Goal: Task Accomplishment & Management: Manage account settings

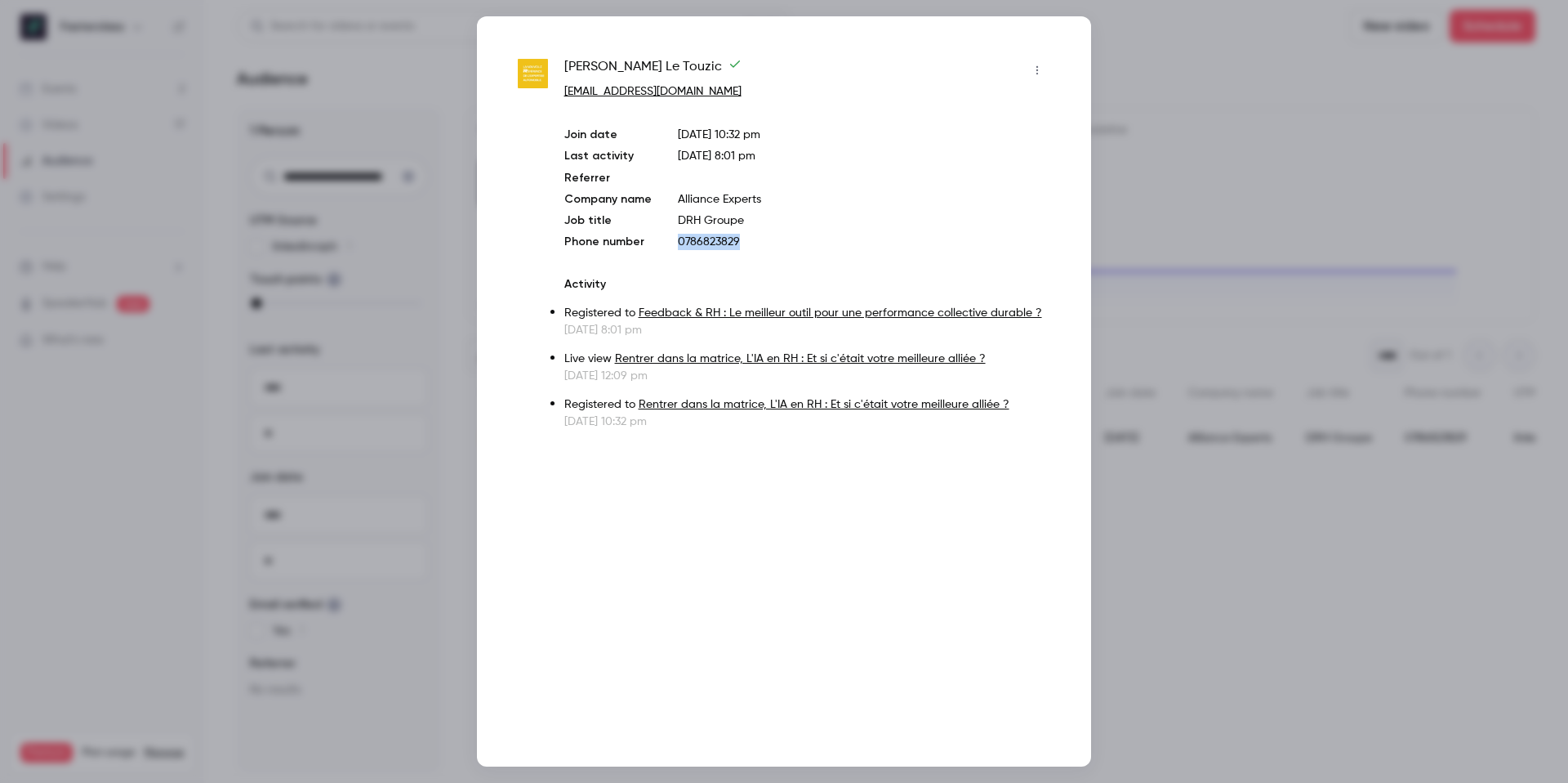
scroll to position [0, 431]
click at [1112, 205] on div at bounding box center [784, 391] width 1568 height 783
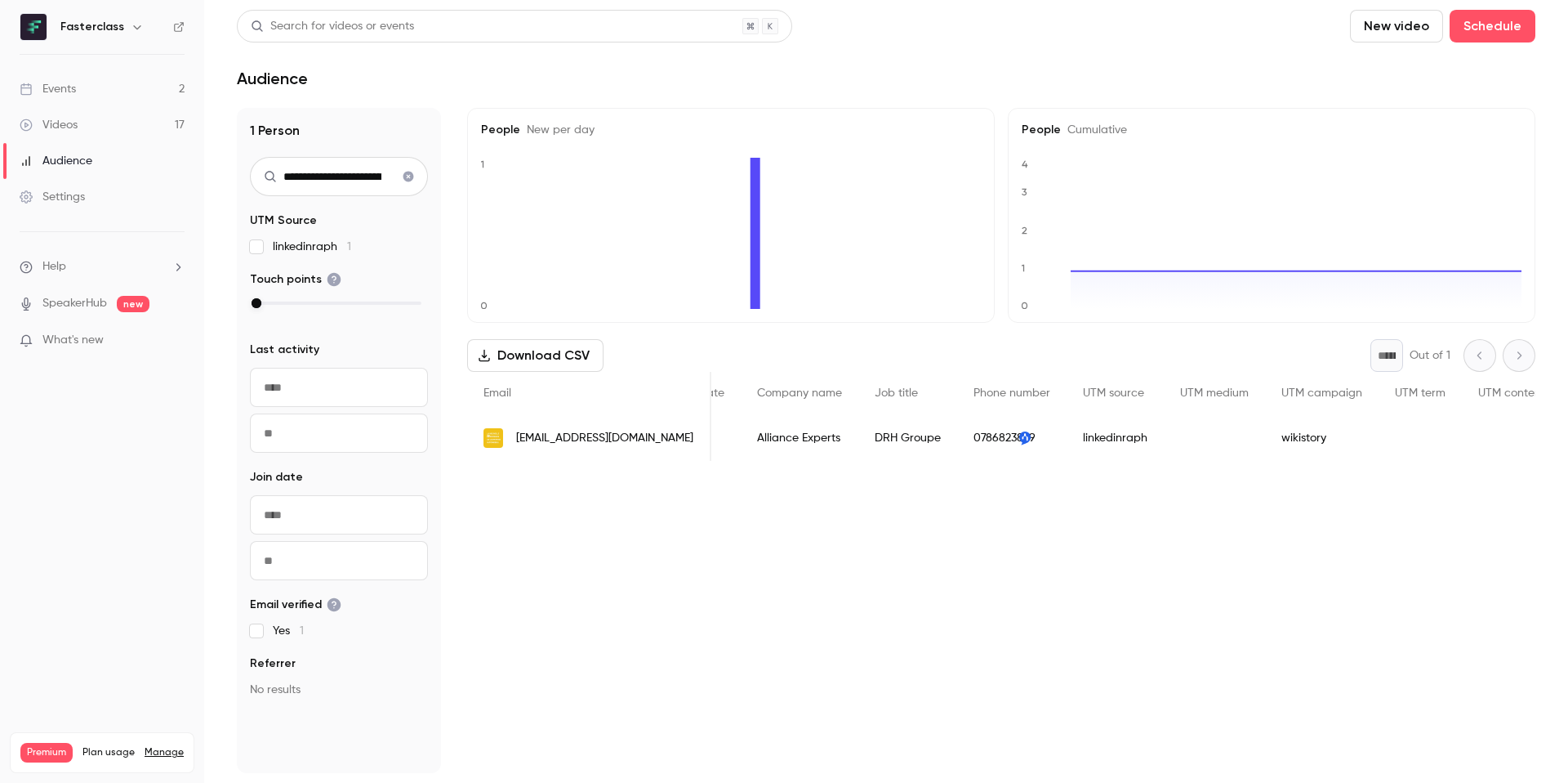
click at [129, 150] on link "Audience" at bounding box center [102, 161] width 205 height 36
click at [121, 159] on link "Audience" at bounding box center [102, 161] width 205 height 36
click at [407, 177] on icon "Clear search" at bounding box center [408, 177] width 13 height 12
drag, startPoint x: 71, startPoint y: 70, endPoint x: 70, endPoint y: 78, distance: 8.1
click at [71, 70] on ul "Events 2 Videos 17 Audience Settings" at bounding box center [102, 143] width 205 height 177
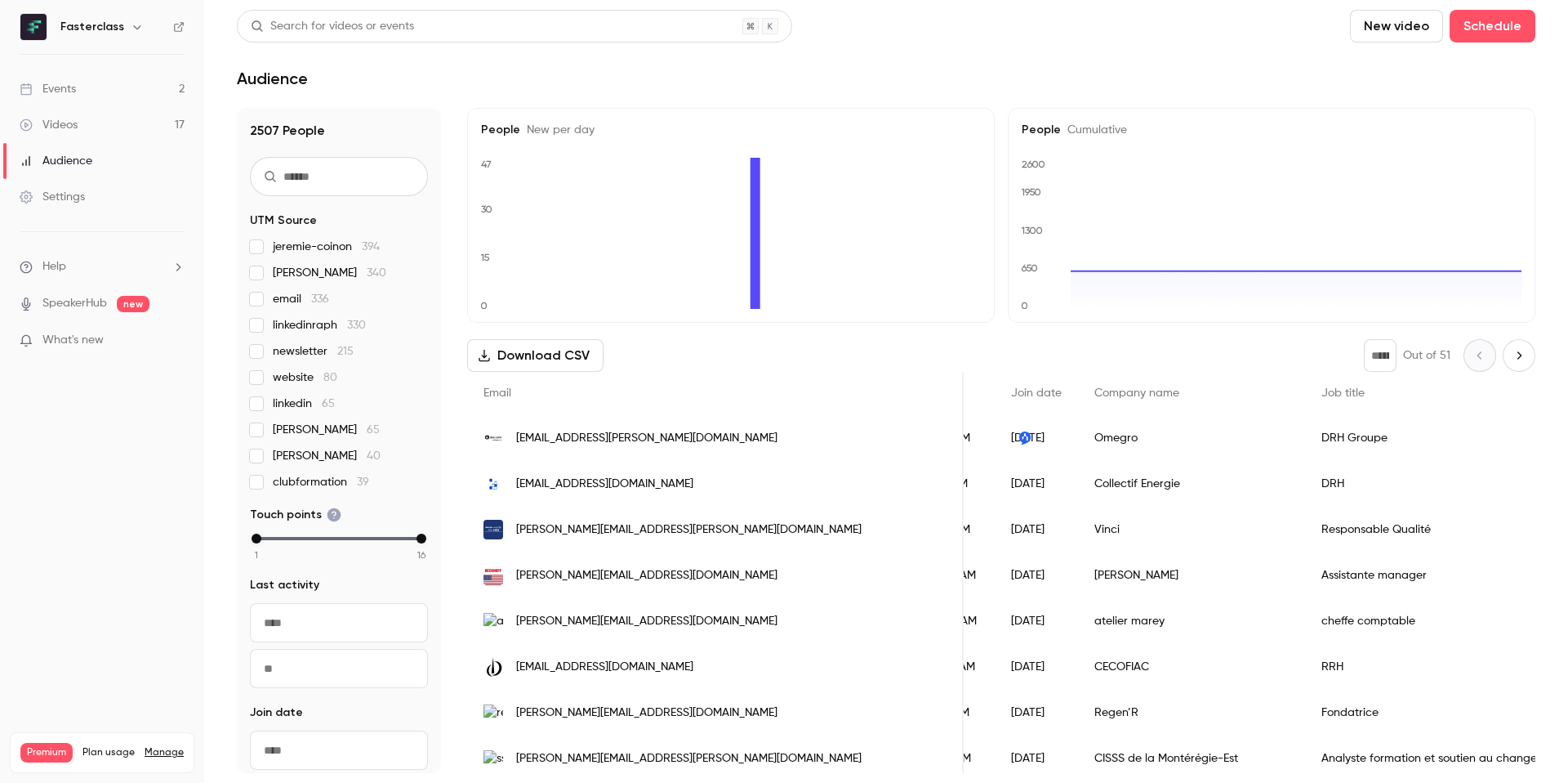
click at [70, 78] on link "Events 2" at bounding box center [102, 90] width 205 height 36
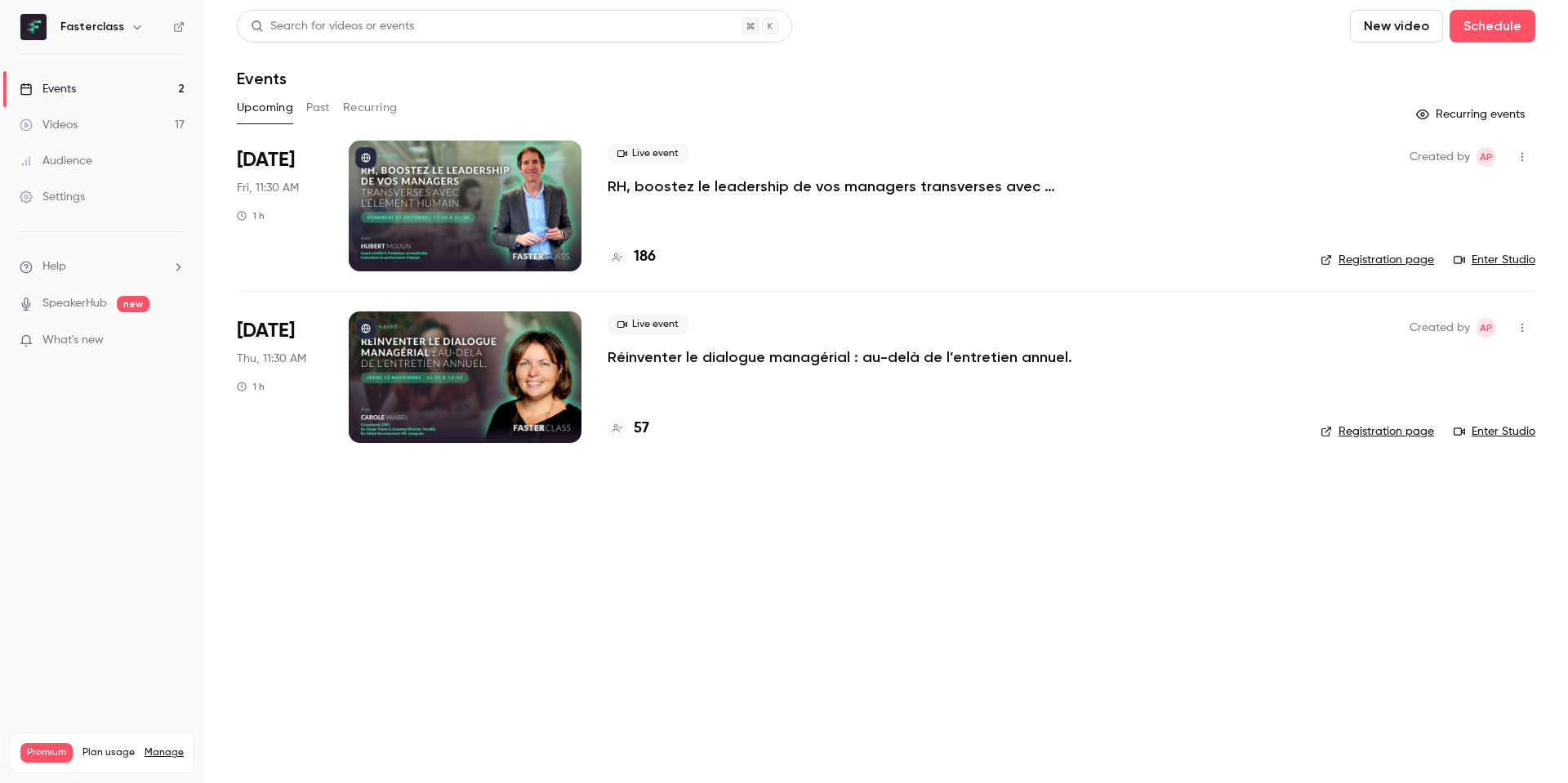
click at [515, 388] on div at bounding box center [465, 376] width 232 height 131
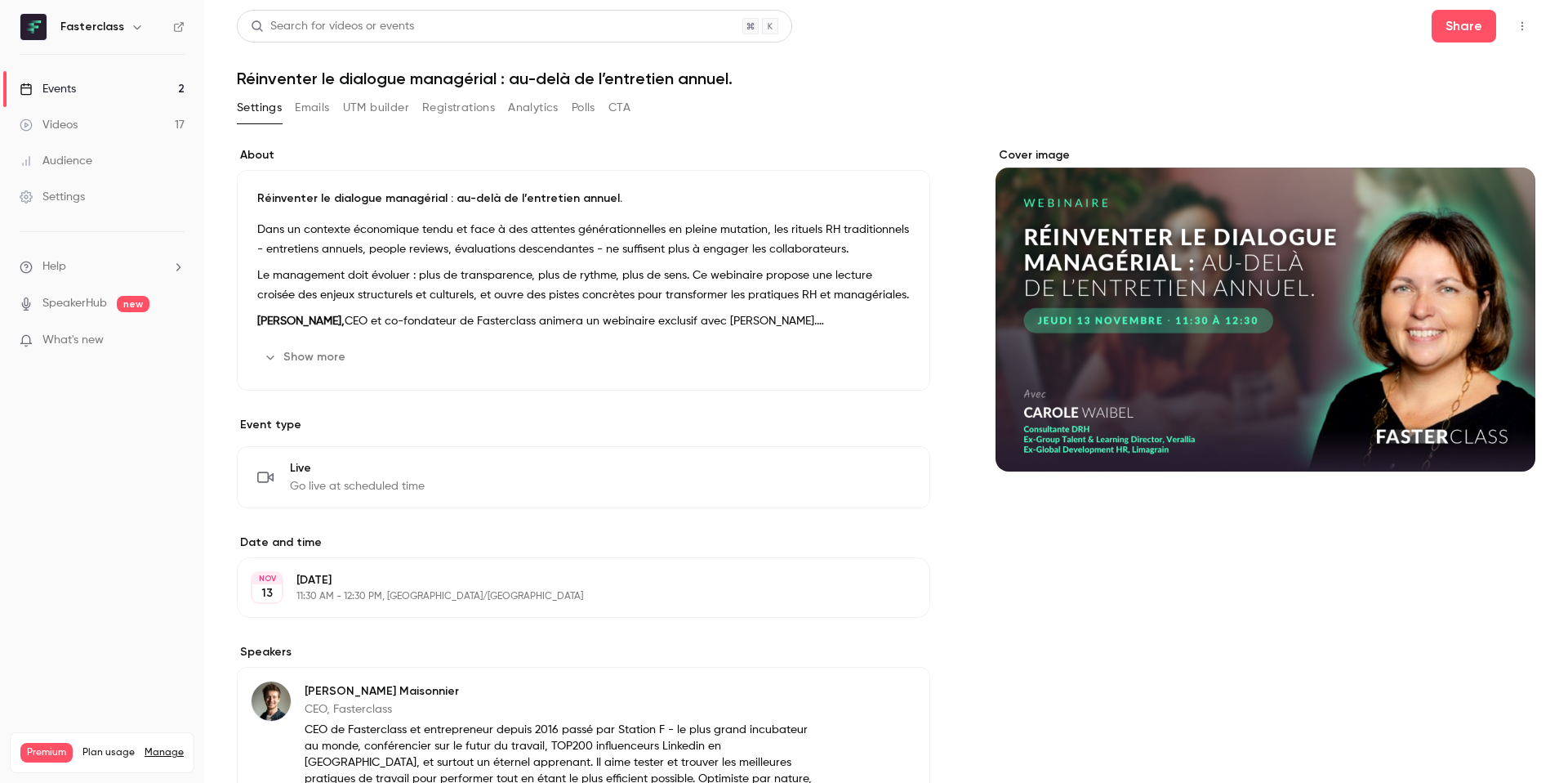
click at [435, 108] on button "Registrations" at bounding box center [458, 108] width 72 height 26
